Goal: Task Accomplishment & Management: Manage account settings

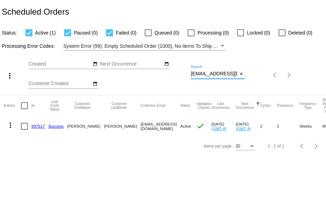
scroll to position [0, 15]
drag, startPoint x: 191, startPoint y: 72, endPoint x: 272, endPoint y: 74, distance: 80.5
click at [251, 75] on div "more_vert Aug Jan Feb Mar [DATE]" at bounding box center [163, 73] width 326 height 44
paste input "[PERSON_NAME].[PERSON_NAME]"
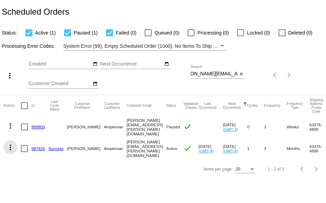
click at [11, 145] on mat-icon "more_vert" at bounding box center [10, 147] width 8 height 8
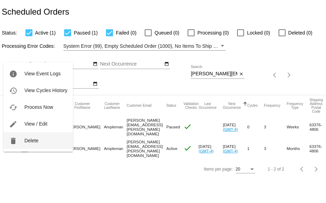
click at [32, 137] on button "delete Delete" at bounding box center [37, 140] width 69 height 17
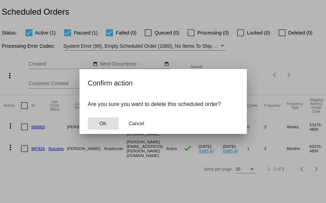
click at [100, 123] on span "OK" at bounding box center [102, 124] width 7 height 6
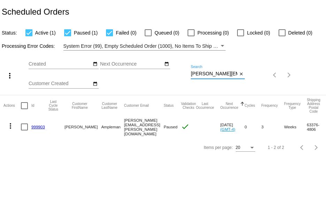
drag, startPoint x: 191, startPoint y: 74, endPoint x: 263, endPoint y: 73, distance: 71.8
click at [263, 73] on div "more_vert Aug Jan Feb Mar [DATE]" at bounding box center [163, 73] width 326 height 44
click at [268, 74] on div "more_vert Aug Jan Feb Mar [DATE]" at bounding box center [163, 73] width 326 height 44
paste input "milehimacs"
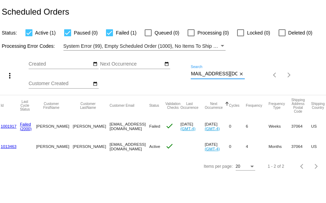
scroll to position [0, 0]
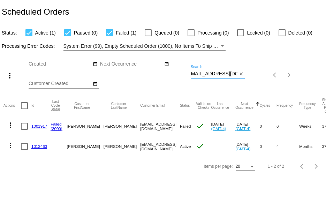
type input "[EMAIL_ADDRESS][DOMAIN_NAME]"
click at [9, 127] on mat-icon "more_vert" at bounding box center [10, 125] width 8 height 8
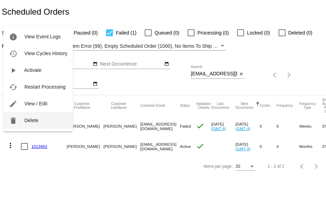
click at [29, 122] on span "Delete" at bounding box center [31, 120] width 14 height 6
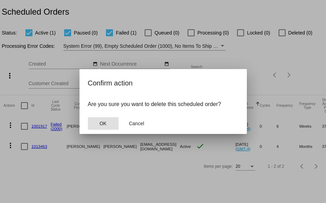
click at [101, 125] on span "OK" at bounding box center [102, 124] width 7 height 6
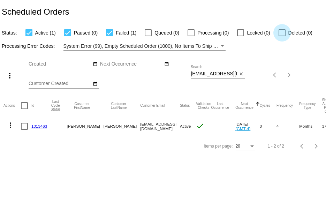
click at [283, 32] on div at bounding box center [282, 32] width 7 height 7
click at [282, 36] on input "Deleted (0)" at bounding box center [282, 36] width 0 height 0
checkbox input "true"
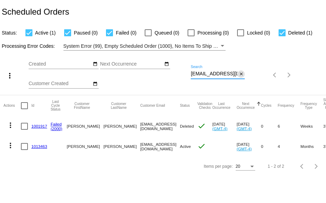
scroll to position [0, 5]
drag, startPoint x: 191, startPoint y: 75, endPoint x: 246, endPoint y: 74, distance: 55.8
click at [245, 74] on div "more_vert Aug Jan Feb Mar [DATE]" at bounding box center [163, 73] width 326 height 44
paste input "[EMAIL_ADDRESS]"
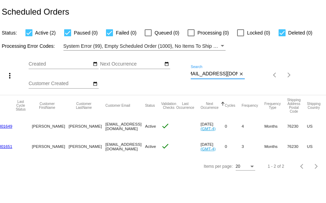
scroll to position [0, 0]
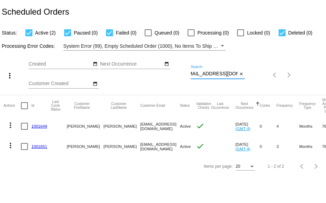
type input "[EMAIL_ADDRESS][DOMAIN_NAME]"
click at [39, 127] on link "1001649" at bounding box center [39, 126] width 16 height 5
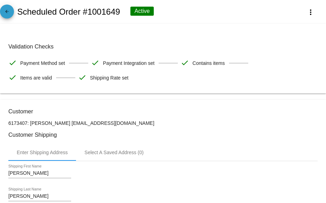
click at [8, 11] on mat-icon "arrow_back" at bounding box center [7, 13] width 8 height 8
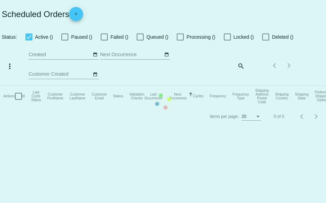
checkbox input "true"
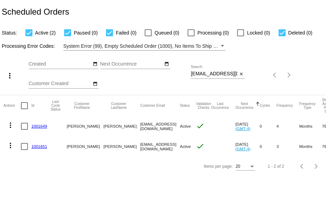
click at [36, 146] on link "1001651" at bounding box center [39, 146] width 16 height 5
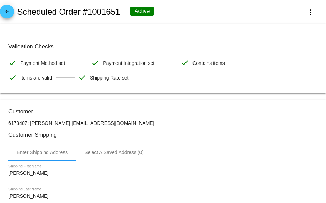
click at [7, 12] on mat-icon "arrow_back" at bounding box center [7, 13] width 8 height 8
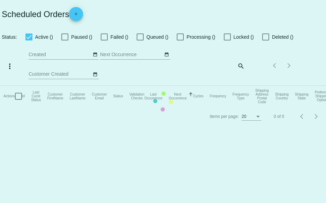
checkbox input "true"
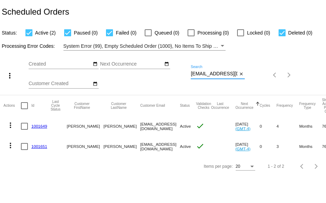
scroll to position [0, 7]
click at [273, 76] on div "more_vert Aug Jan Feb Mar [DATE]" at bounding box center [163, 73] width 326 height 44
paste input "[EMAIL_ADDRESS][DOMAIN_NAME]"
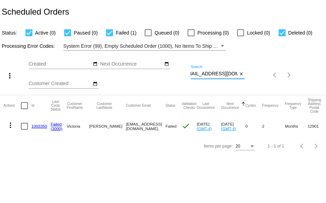
type input "[EMAIL_ADDRESS][DOMAIN_NAME]"
drag, startPoint x: 191, startPoint y: 73, endPoint x: 265, endPoint y: 75, distance: 73.9
click at [265, 75] on div "more_vert Aug Jan Feb Mar [DATE]" at bounding box center [163, 73] width 326 height 44
click at [37, 127] on link "1003350" at bounding box center [39, 126] width 16 height 5
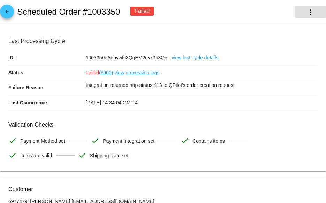
click at [306, 14] on mat-icon "more_vert" at bounding box center [310, 12] width 8 height 8
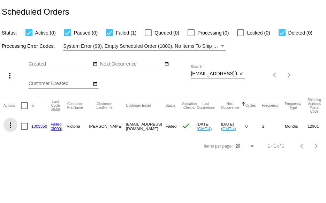
click at [10, 127] on mat-icon "more_vert" at bounding box center [10, 125] width 8 height 8
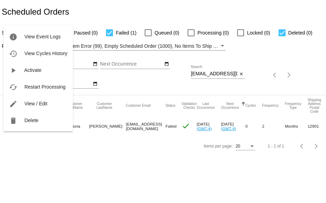
click at [132, 80] on div at bounding box center [163, 101] width 326 height 203
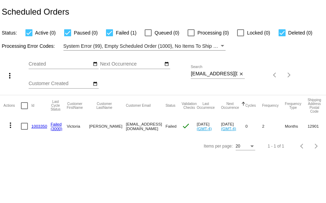
click at [43, 125] on link "1003350" at bounding box center [39, 126] width 16 height 5
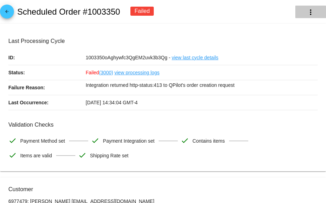
click at [306, 13] on mat-icon "more_vert" at bounding box center [310, 12] width 8 height 8
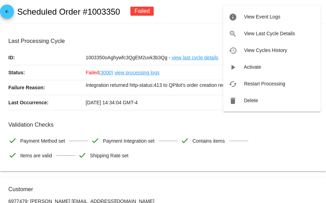
click at [197, 11] on div at bounding box center [163, 101] width 326 height 203
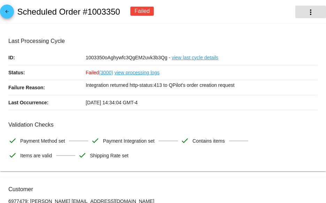
click at [306, 14] on mat-icon "more_vert" at bounding box center [310, 12] width 8 height 8
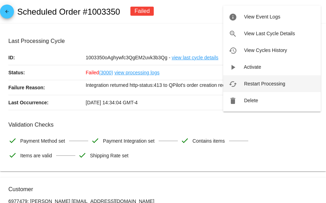
click at [258, 84] on span "Restart Processing" at bounding box center [264, 84] width 41 height 6
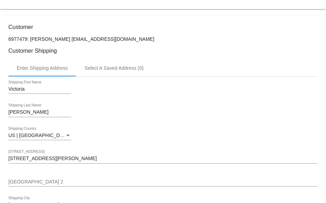
scroll to position [139, 0]
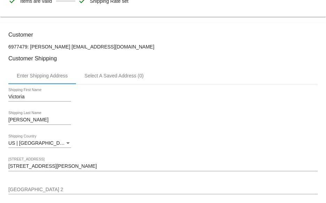
drag, startPoint x: 121, startPoint y: 46, endPoint x: 66, endPoint y: 47, distance: 55.4
click at [66, 47] on p "6977479: [PERSON_NAME] [EMAIL_ADDRESS][DOMAIN_NAME]" at bounding box center [162, 47] width 309 height 6
copy p "[EMAIL_ADDRESS][DOMAIN_NAME]"
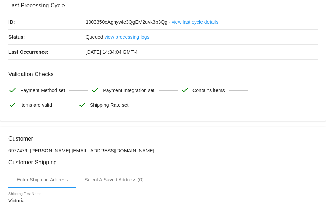
scroll to position [0, 0]
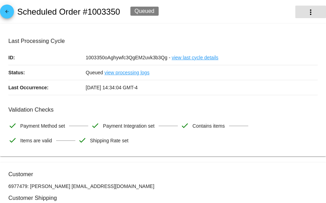
click at [307, 14] on mat-icon "more_vert" at bounding box center [310, 12] width 8 height 8
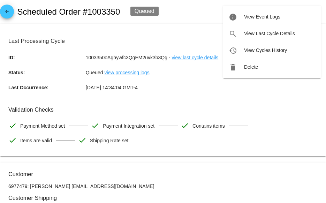
click at [204, 13] on div at bounding box center [163, 101] width 326 height 203
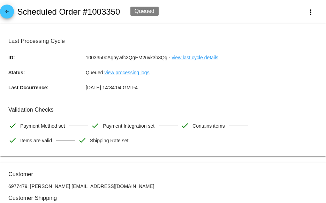
click at [3, 13] on mat-icon "arrow_back" at bounding box center [7, 13] width 8 height 8
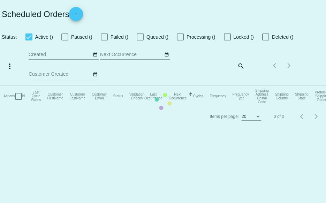
checkbox input "true"
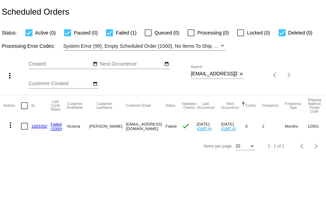
click at [41, 125] on link "1003350" at bounding box center [39, 126] width 16 height 5
